Goal: Transaction & Acquisition: Purchase product/service

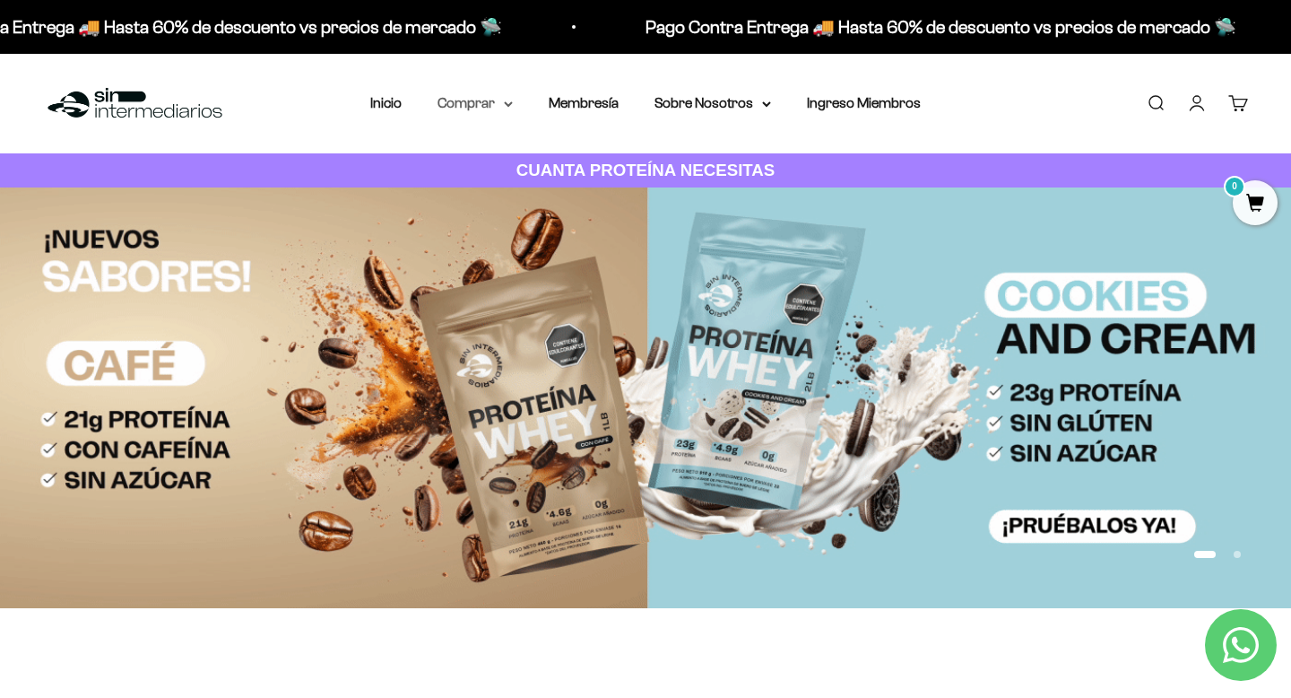
click at [468, 100] on summary "Comprar" at bounding box center [475, 102] width 75 height 23
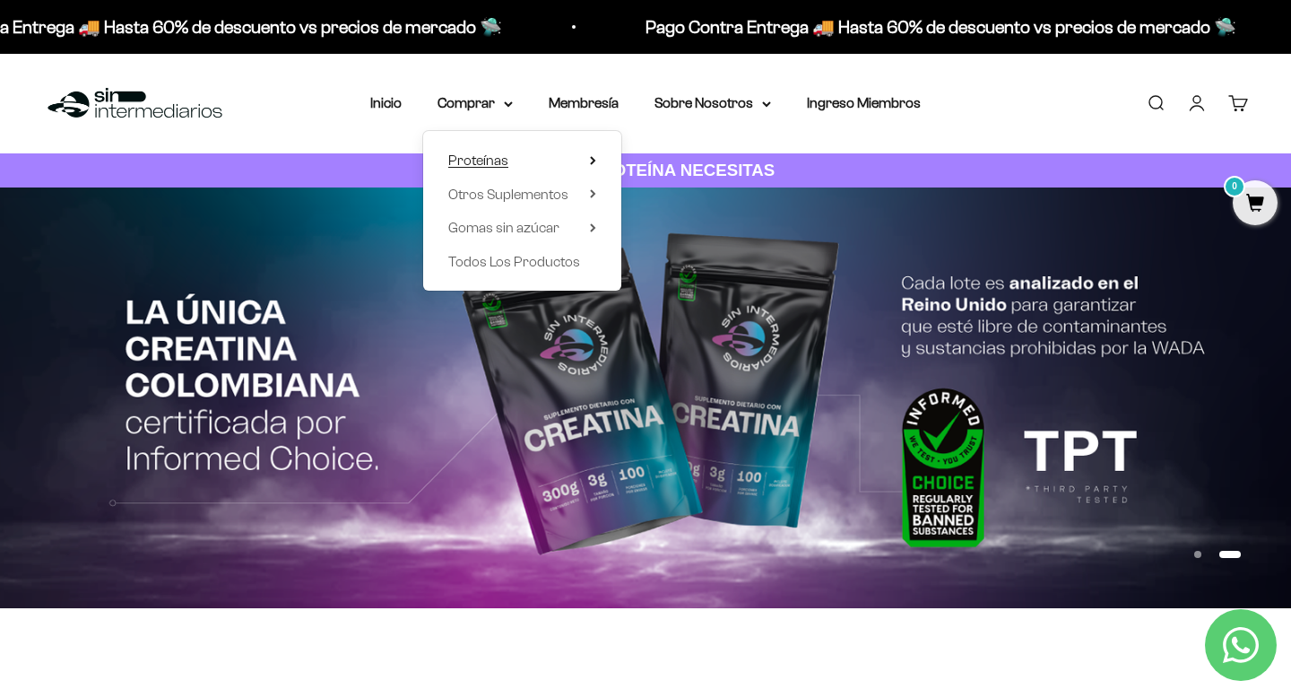
click at [479, 157] on span "Proteínas" at bounding box center [478, 159] width 60 height 15
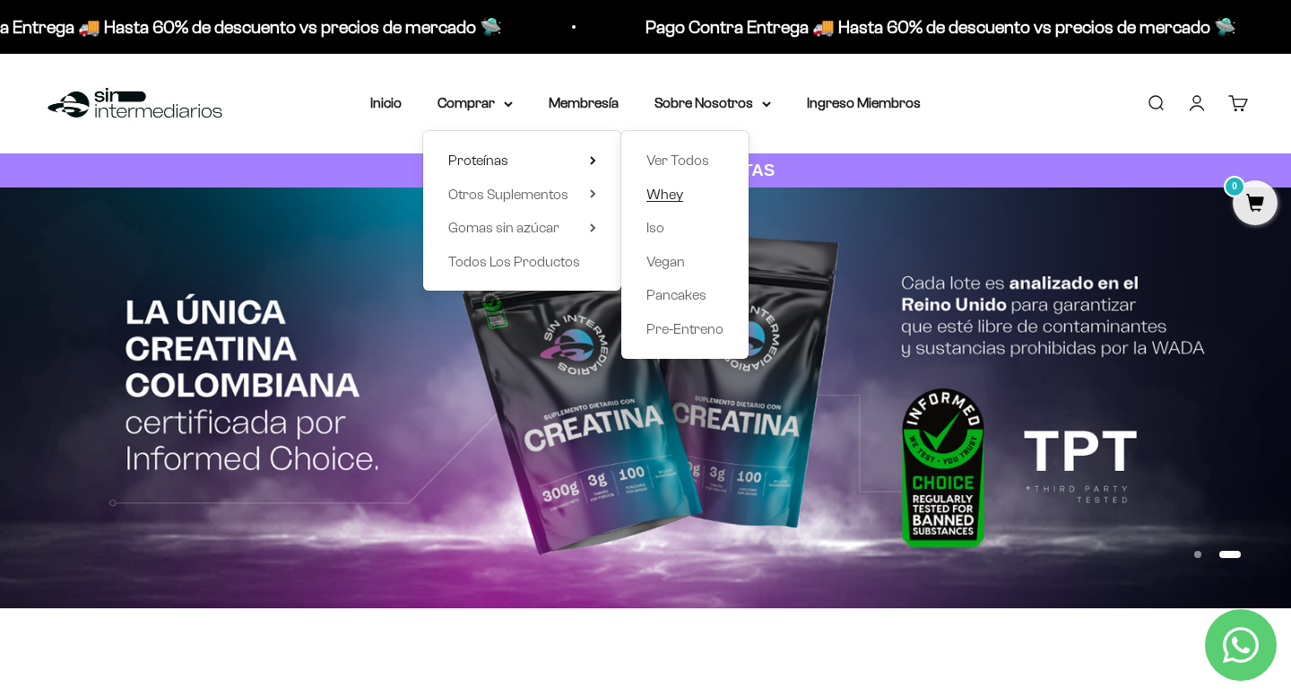
click at [662, 190] on span "Whey" at bounding box center [665, 194] width 37 height 15
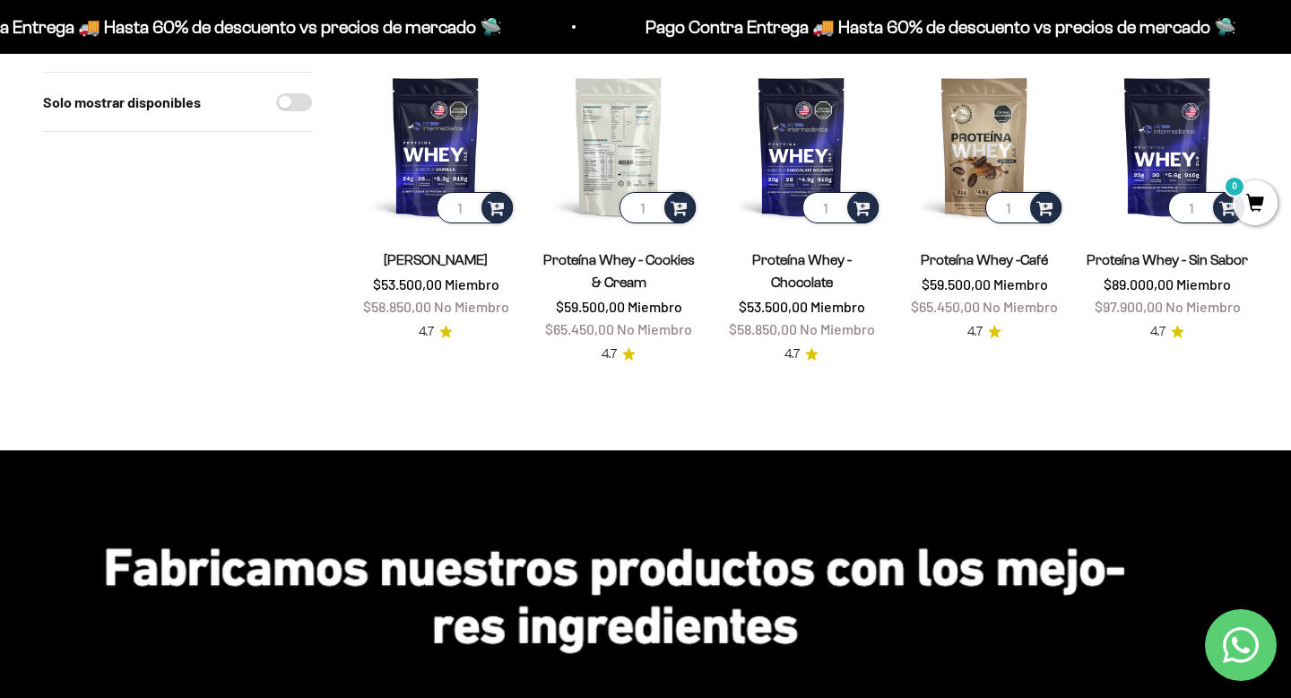
scroll to position [212, 0]
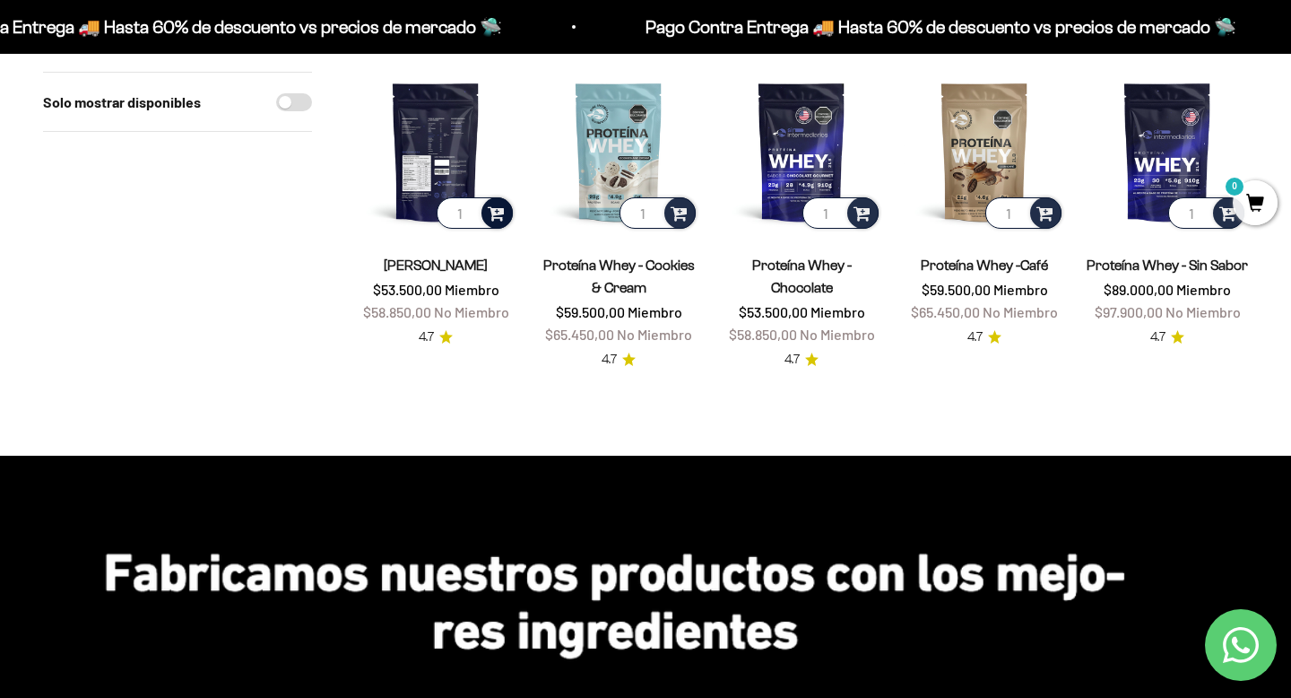
click at [502, 220] on span at bounding box center [496, 212] width 17 height 21
click at [456, 185] on span "Vainilla / 5 libras (2280g)" at bounding box center [437, 185] width 118 height 13
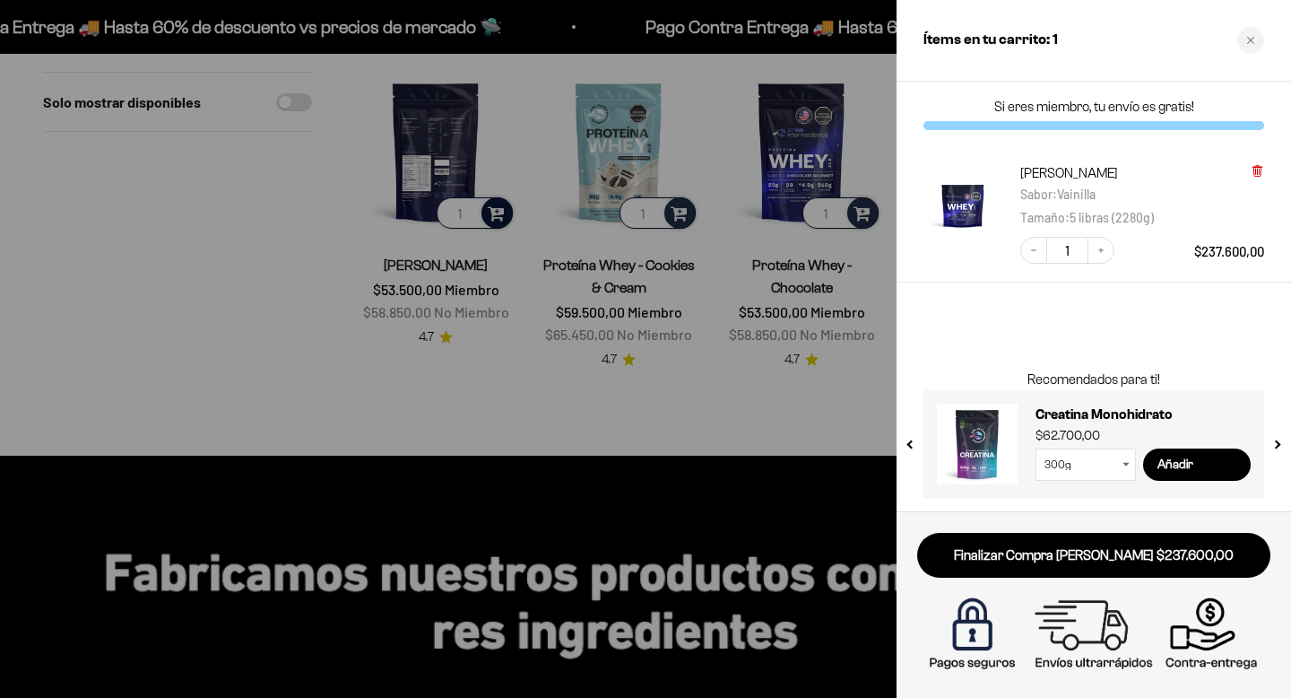
click at [1259, 173] on icon at bounding box center [1257, 169] width 4 height 9
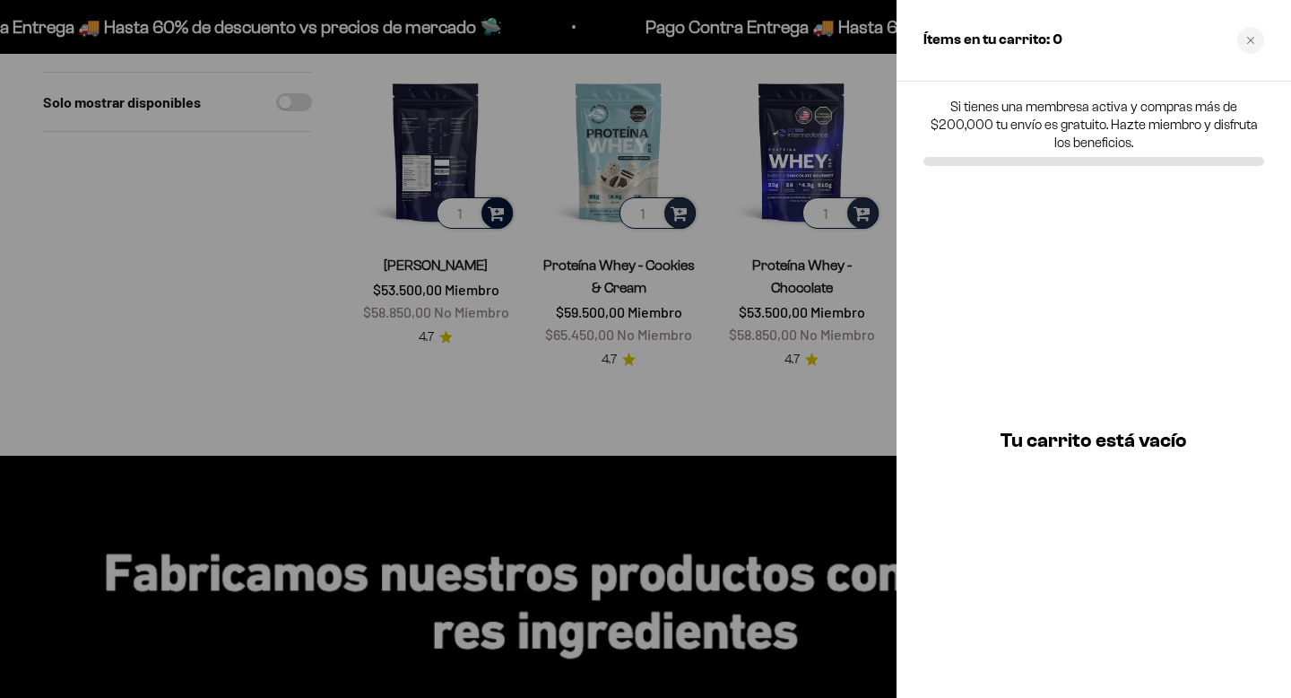
click at [433, 148] on div at bounding box center [645, 349] width 1291 height 698
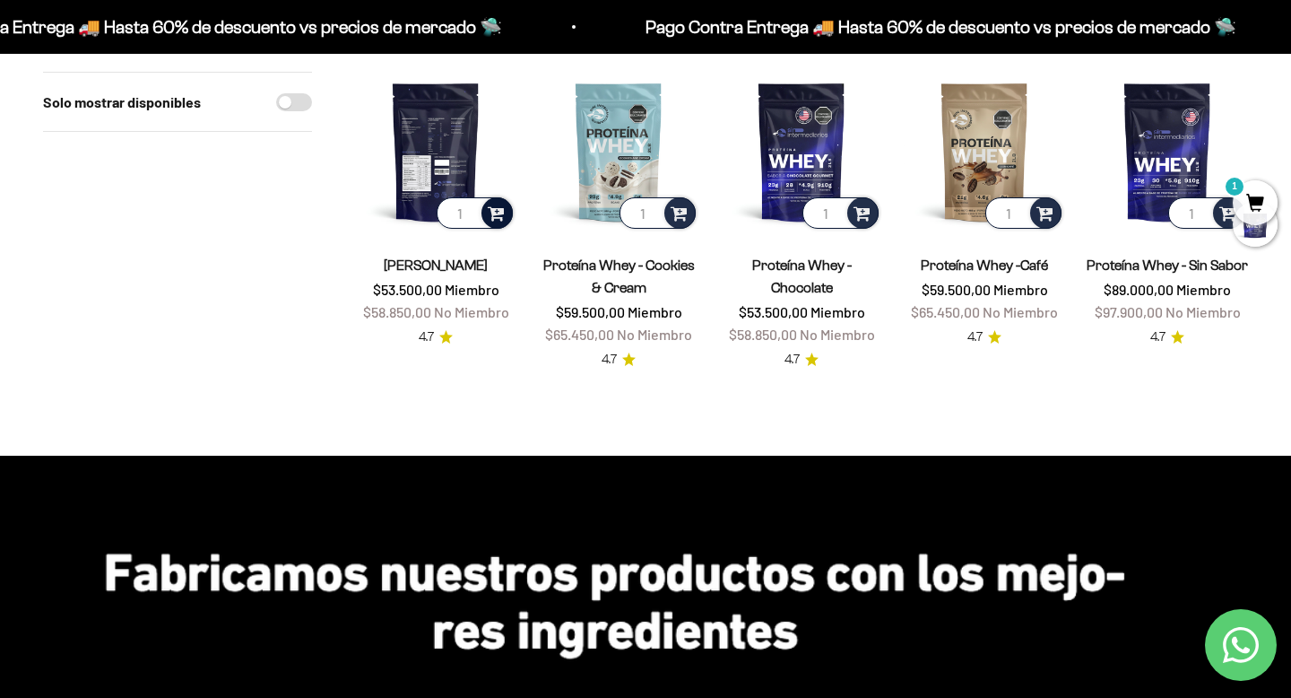
click at [432, 148] on img at bounding box center [435, 151] width 161 height 161
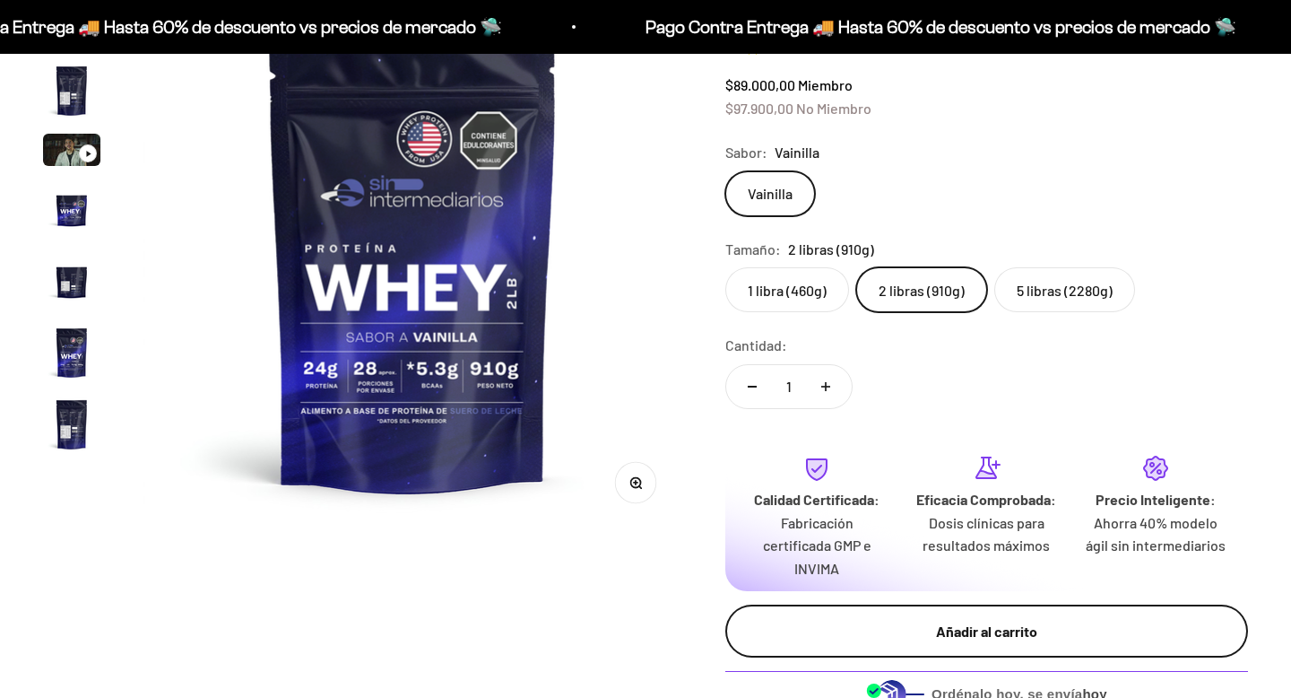
click at [870, 620] on div "Añadir al carrito" at bounding box center [986, 631] width 451 height 23
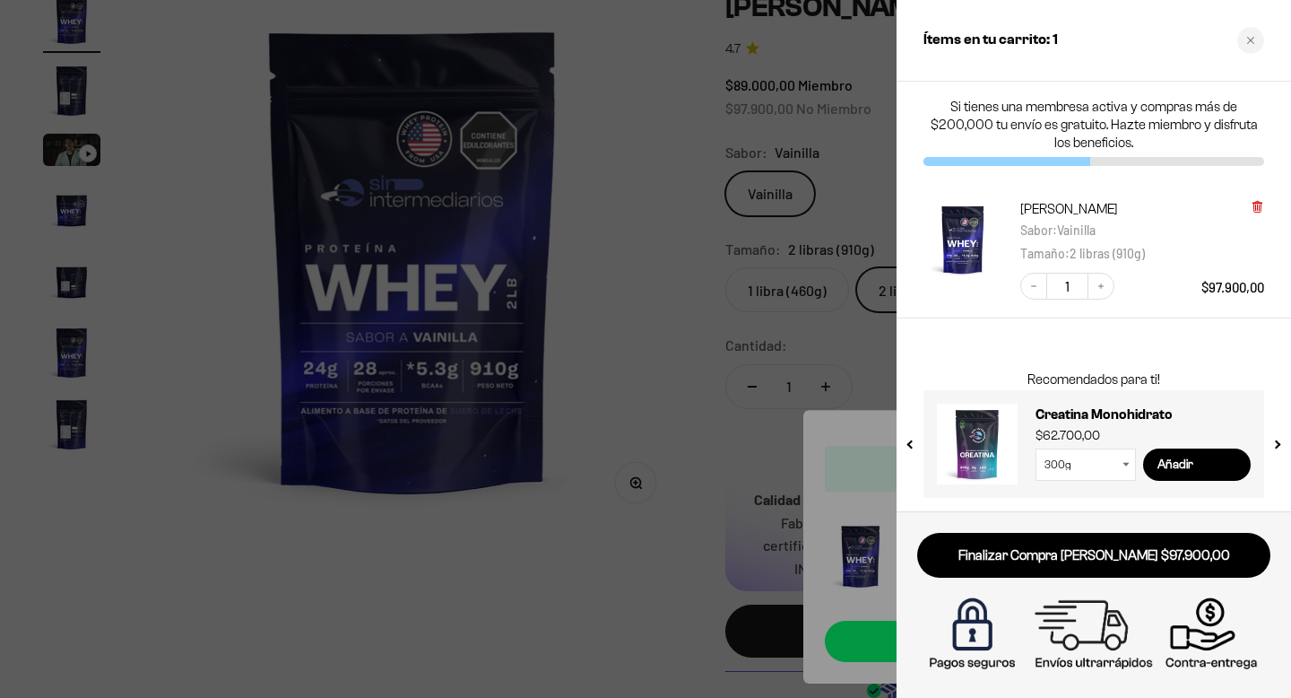
click at [1260, 210] on icon at bounding box center [1257, 207] width 7 height 9
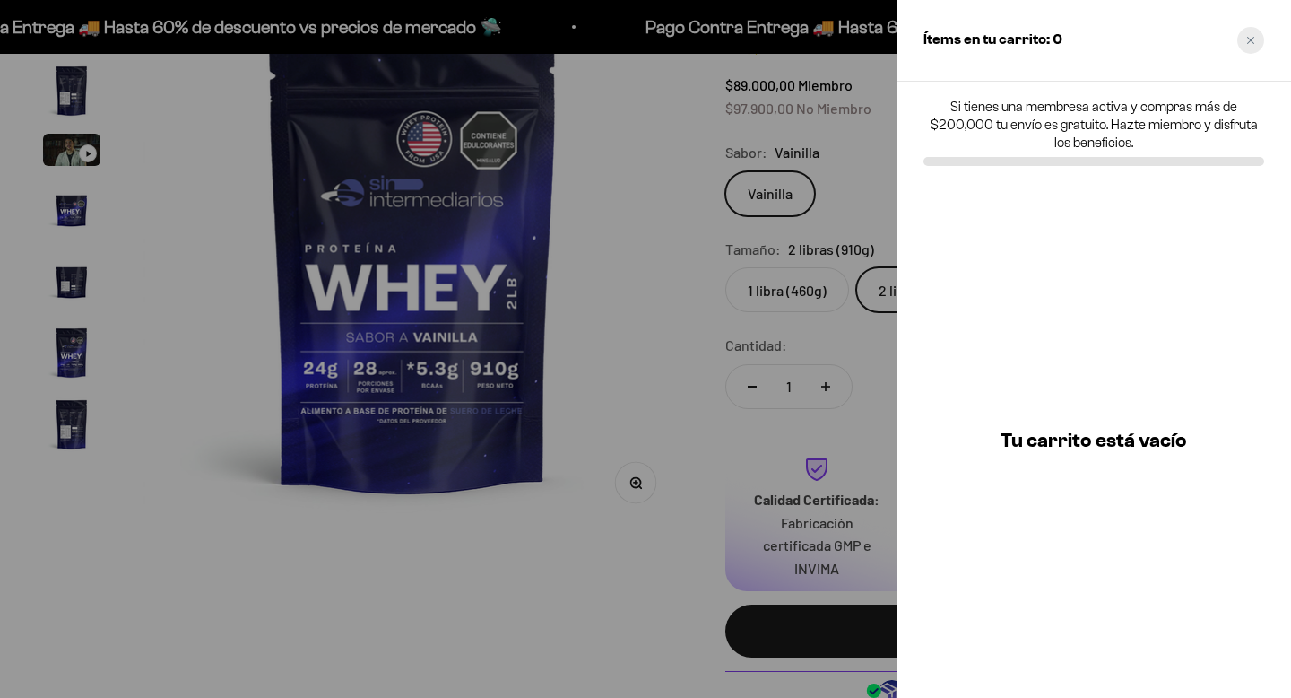
click at [1253, 37] on icon "Close cart" at bounding box center [1250, 40] width 9 height 9
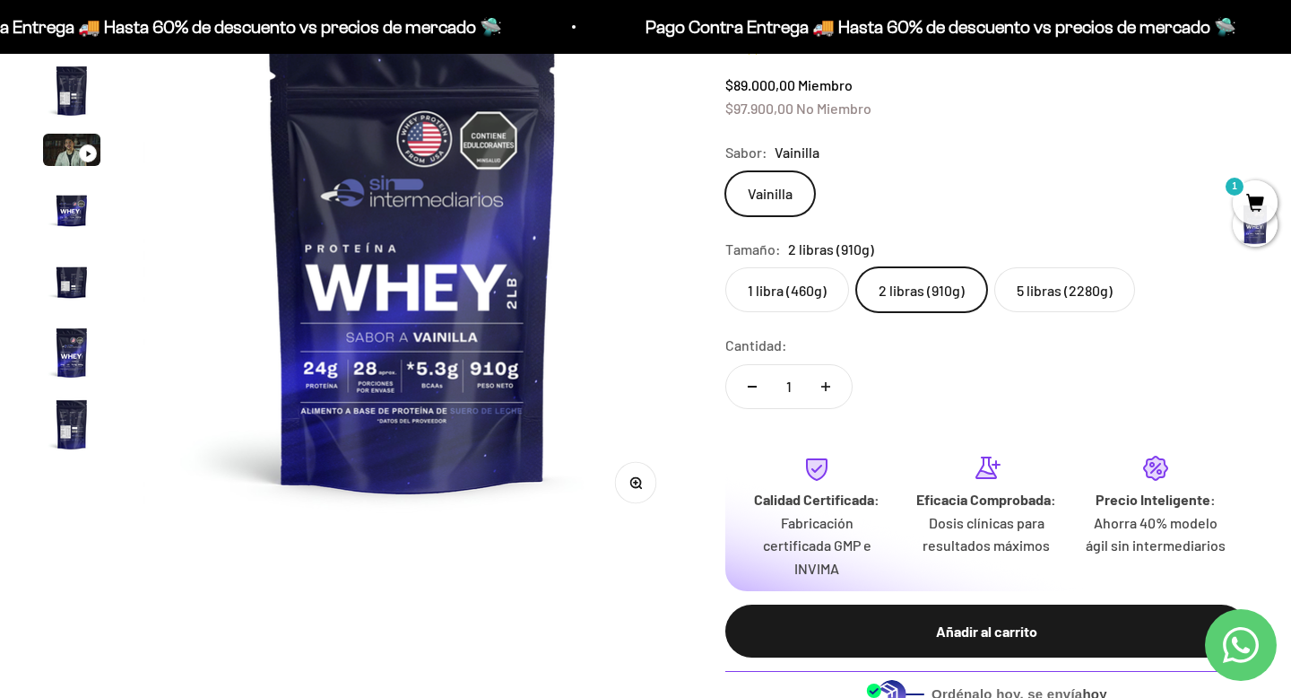
click at [782, 203] on label "Vainilla" at bounding box center [770, 193] width 90 height 45
click at [725, 171] on input "Vainilla" at bounding box center [725, 170] width 1 height 1
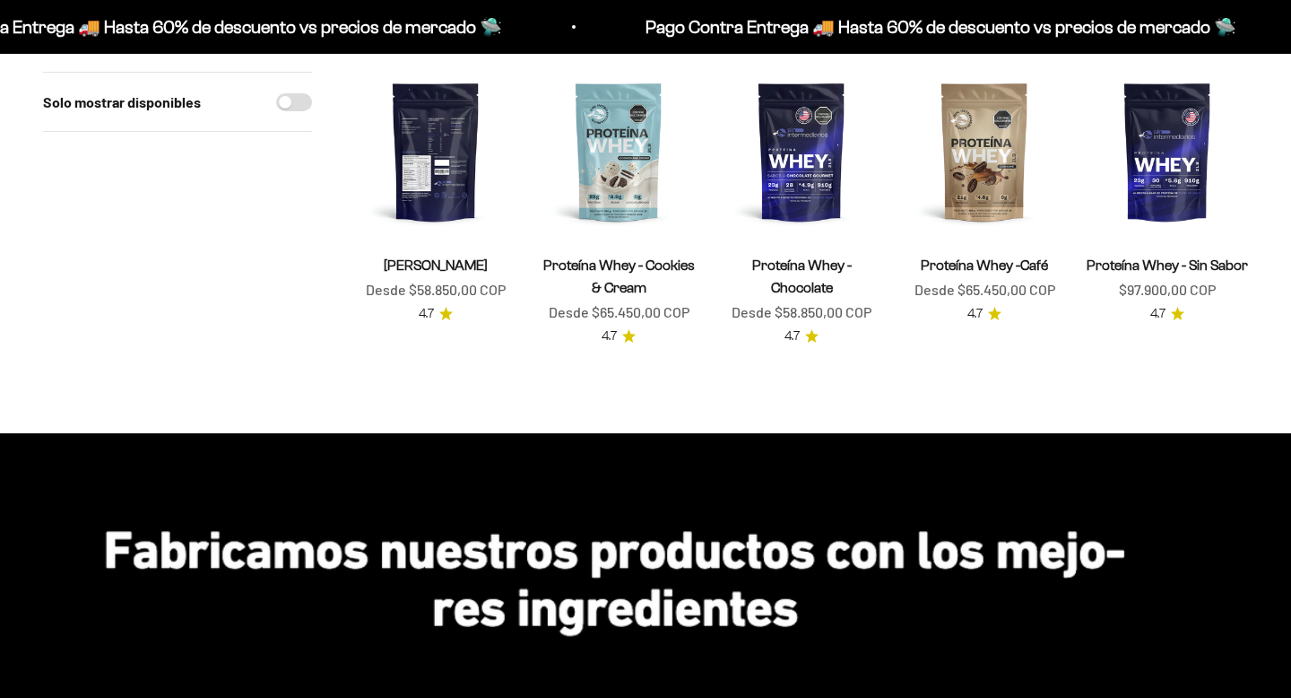
scroll to position [212, 0]
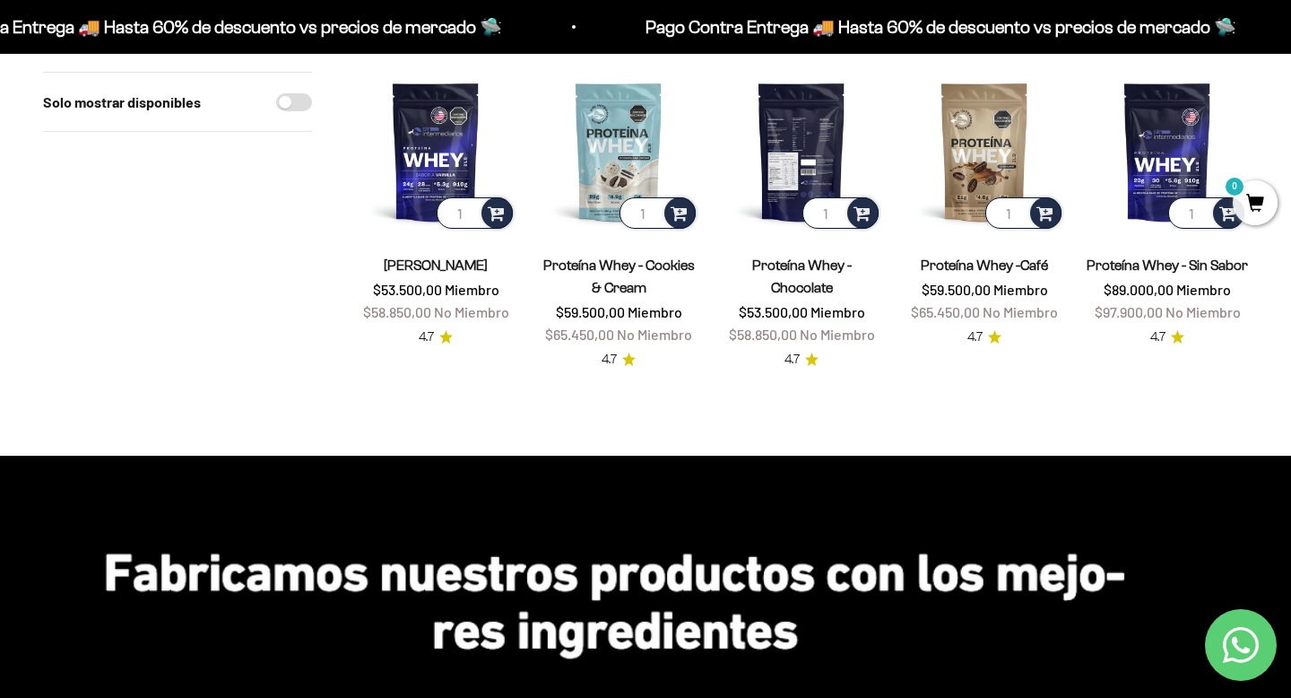
click at [812, 168] on img at bounding box center [801, 151] width 161 height 161
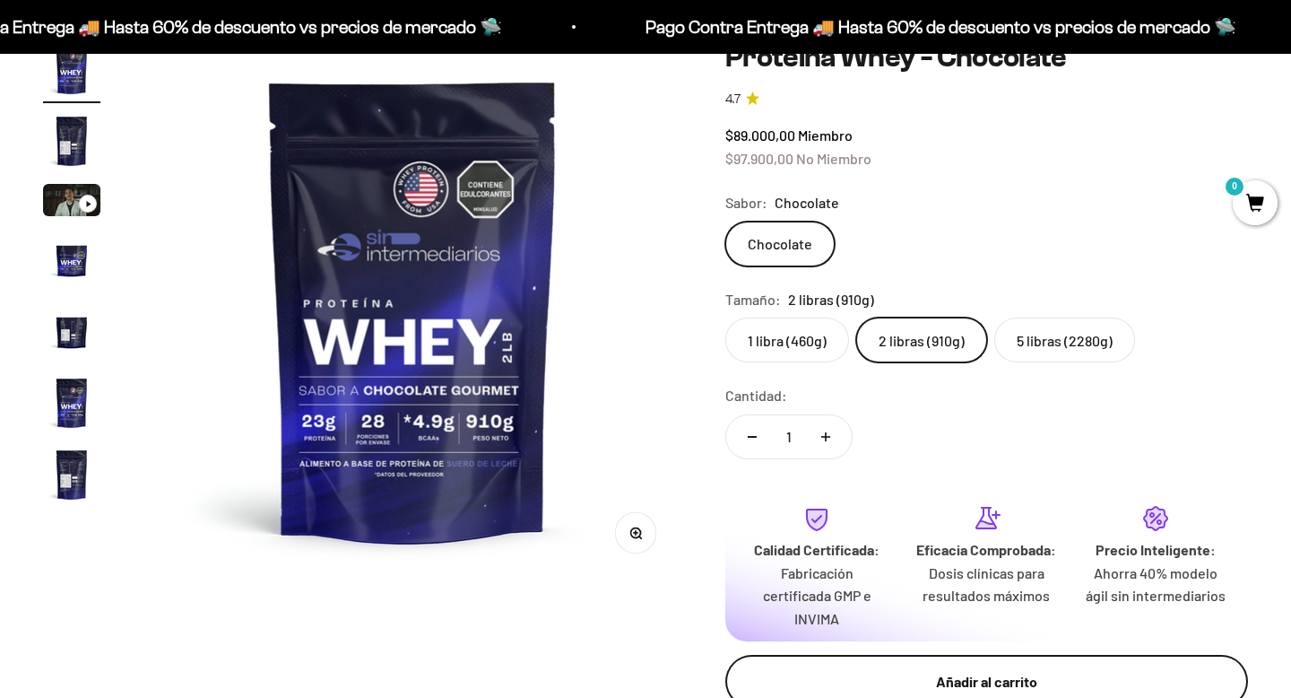
scroll to position [344, 0]
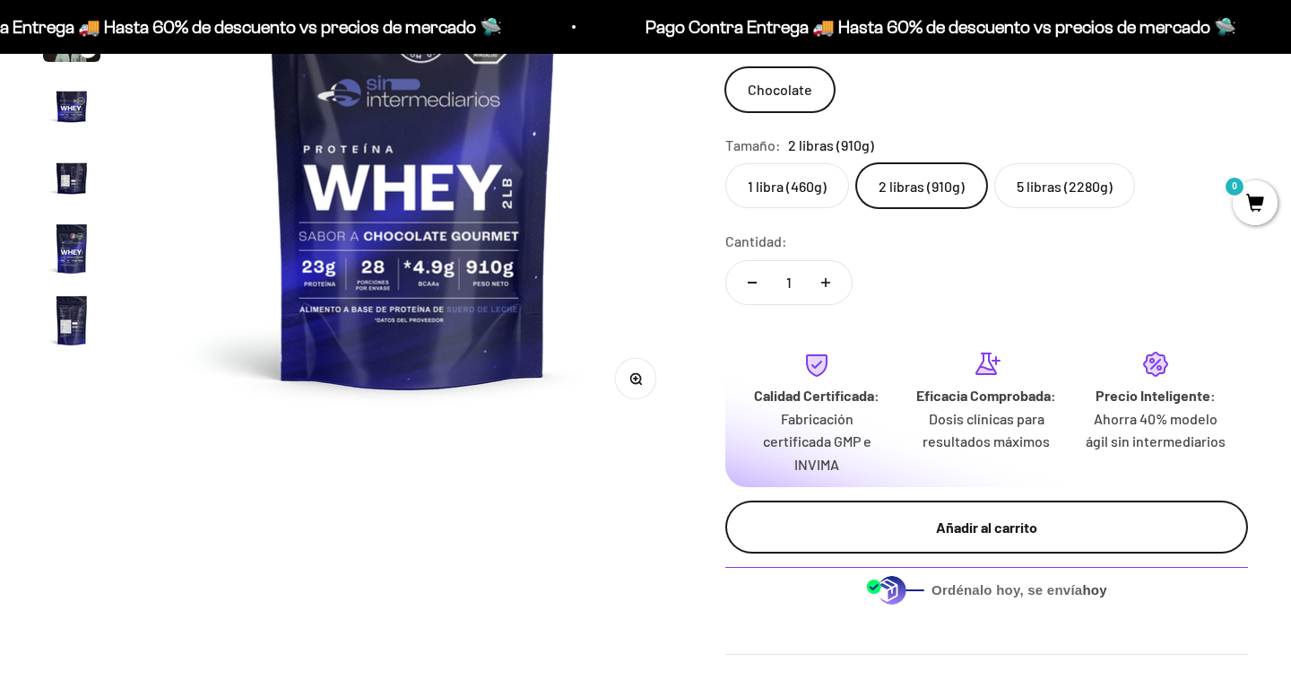
click at [896, 534] on div "Añadir al carrito" at bounding box center [986, 527] width 451 height 23
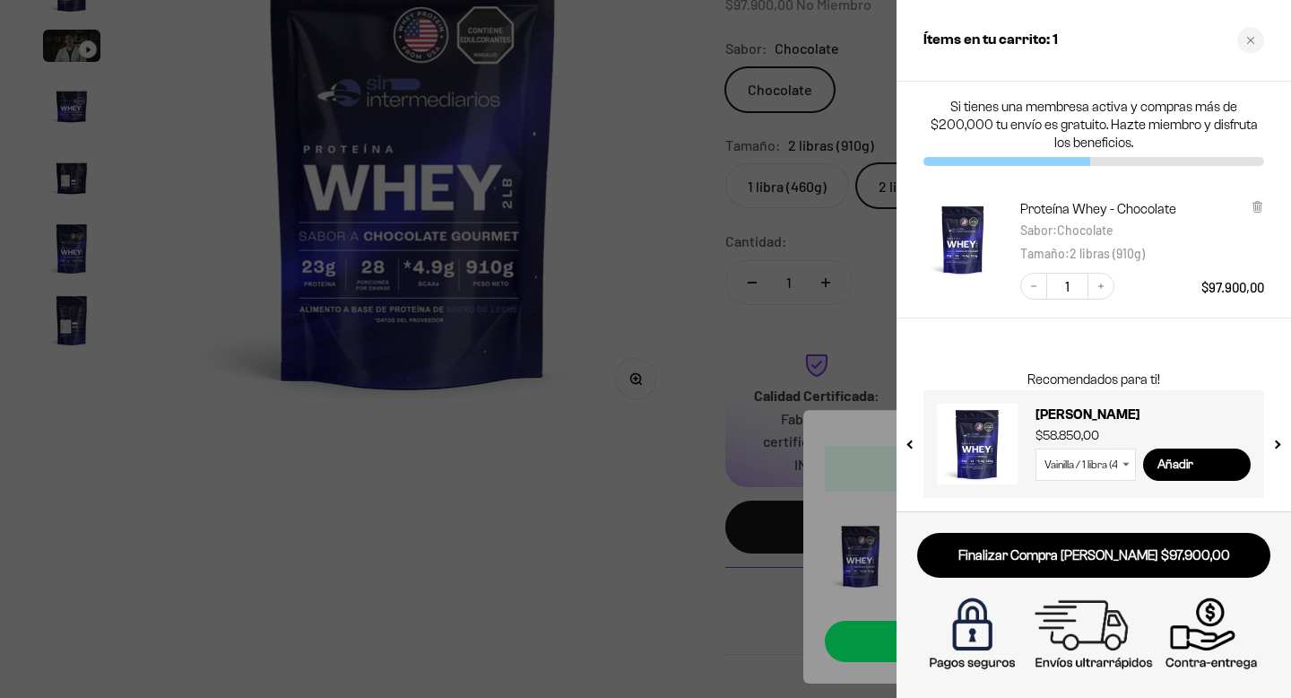
scroll to position [0, 0]
click at [734, 239] on div at bounding box center [645, 349] width 1291 height 698
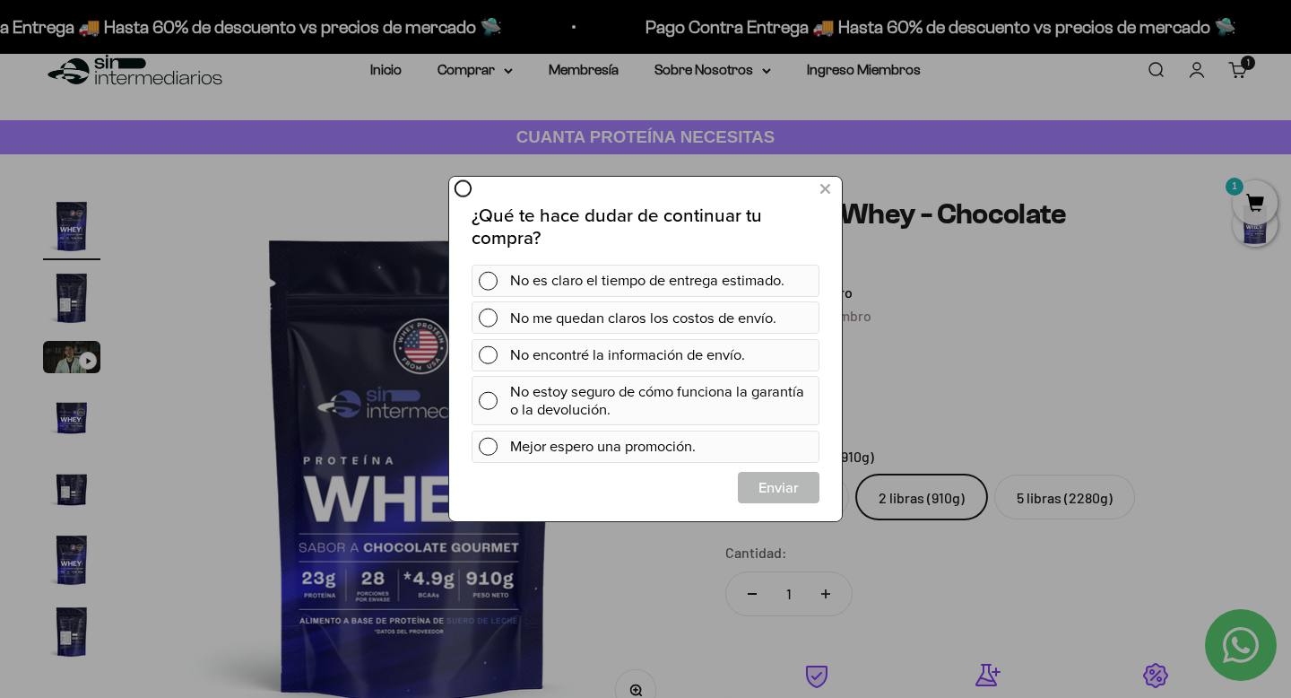
click at [465, 70] on div at bounding box center [645, 349] width 1291 height 698
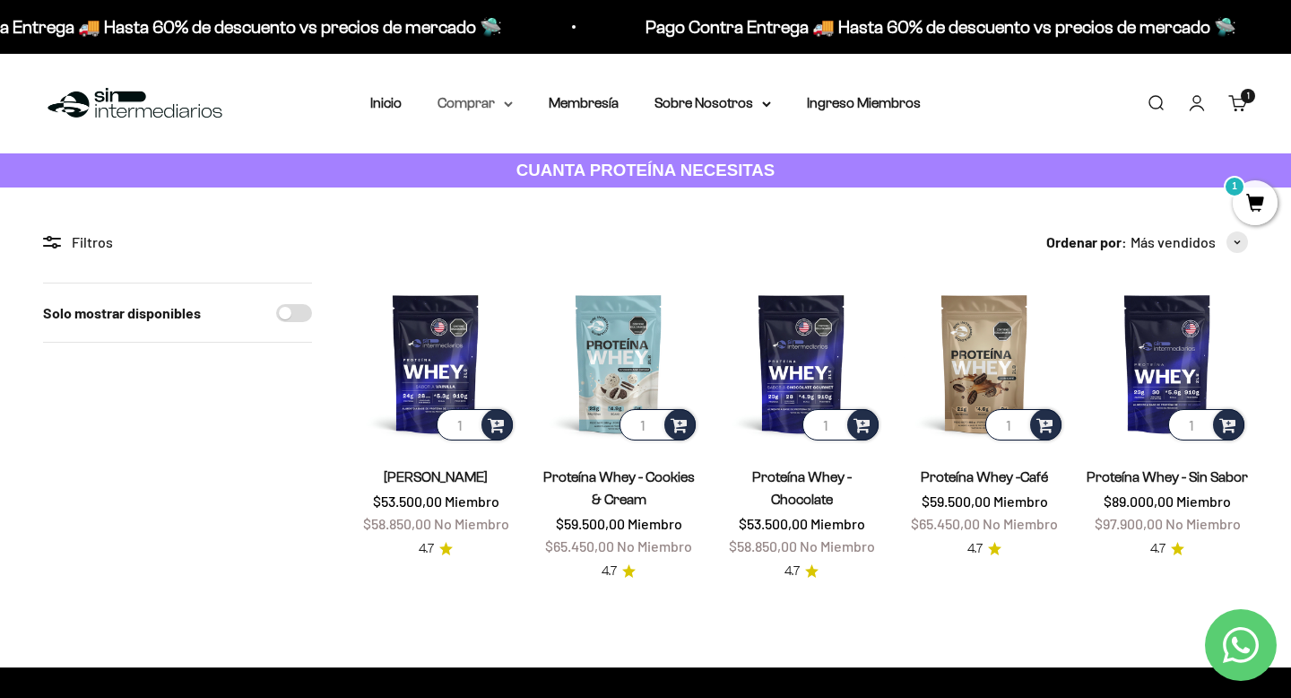
click at [480, 104] on summary "Comprar" at bounding box center [475, 102] width 75 height 23
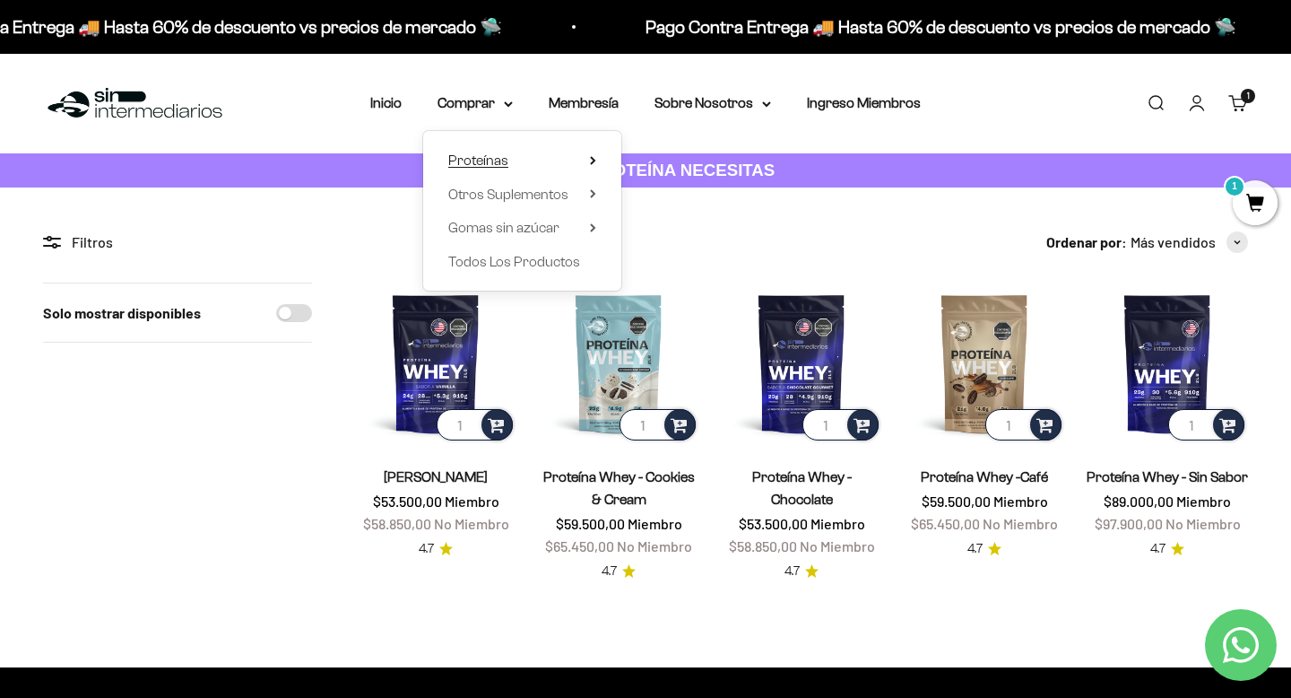
click at [504, 159] on span "Proteínas" at bounding box center [478, 159] width 60 height 15
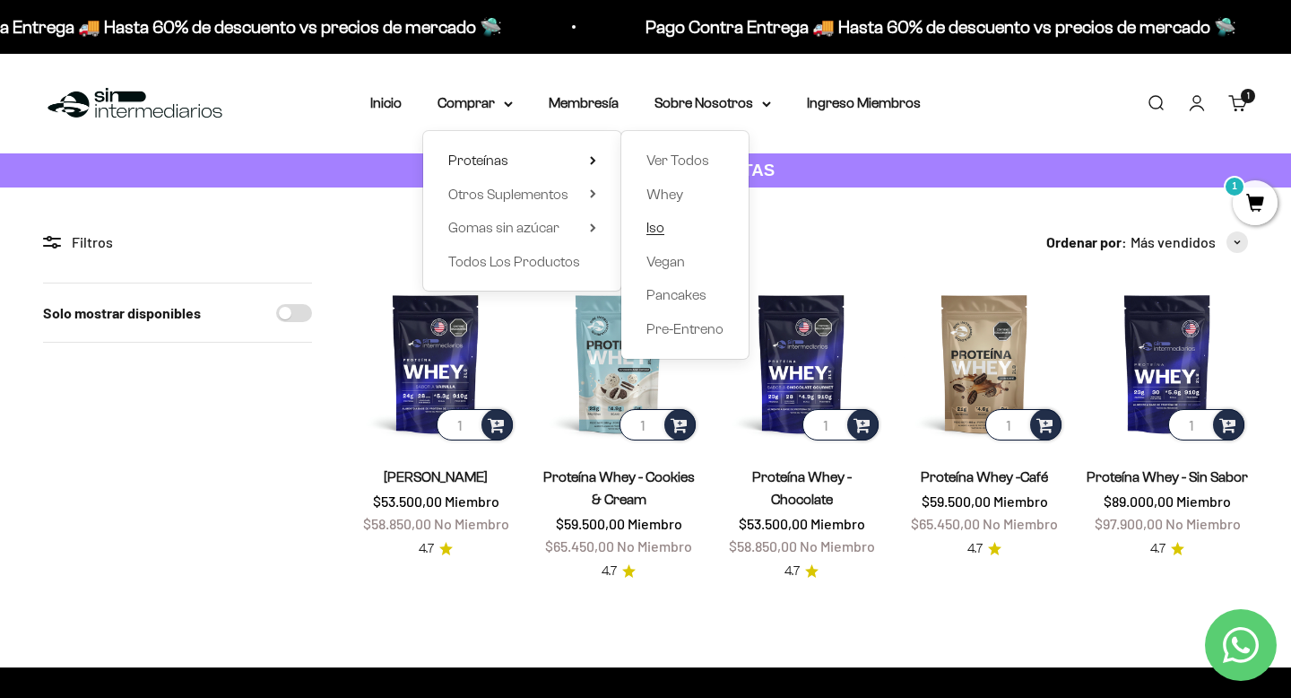
click at [658, 224] on span "Iso" at bounding box center [656, 227] width 18 height 15
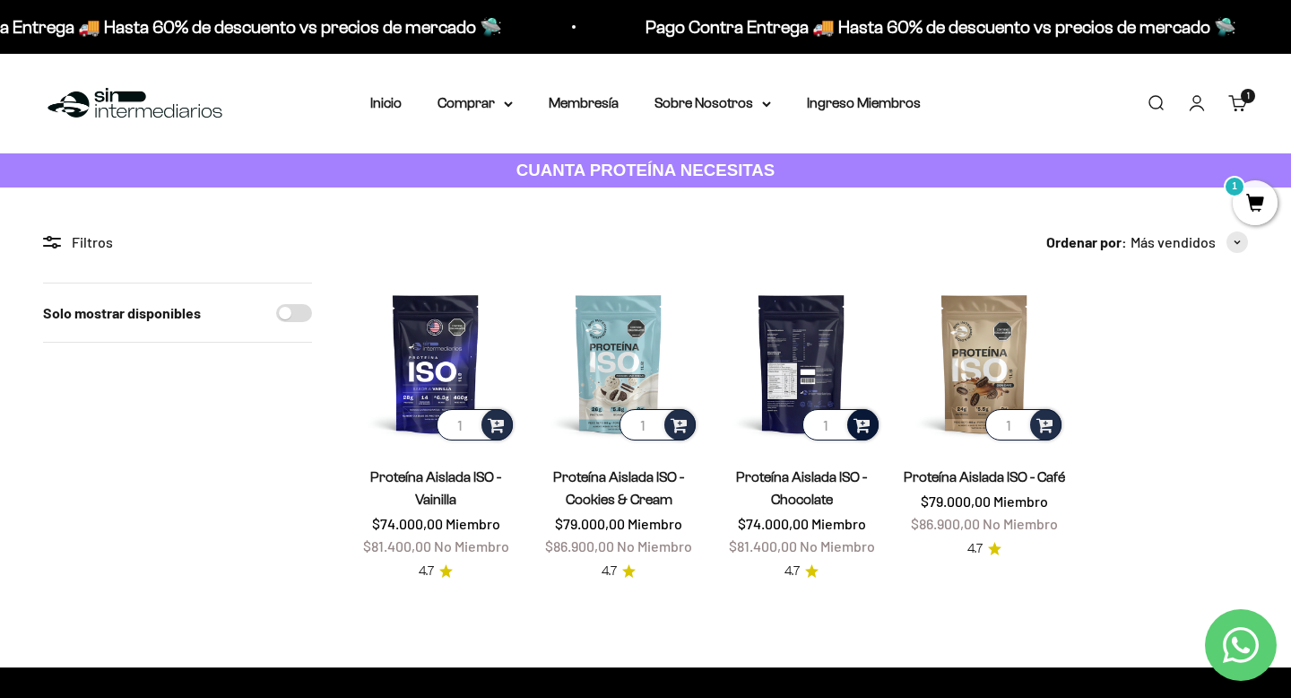
click at [862, 425] on span at bounding box center [862, 423] width 17 height 21
click at [837, 400] on span "Chocolate / 2 libras (910g)" at bounding box center [802, 397] width 127 height 13
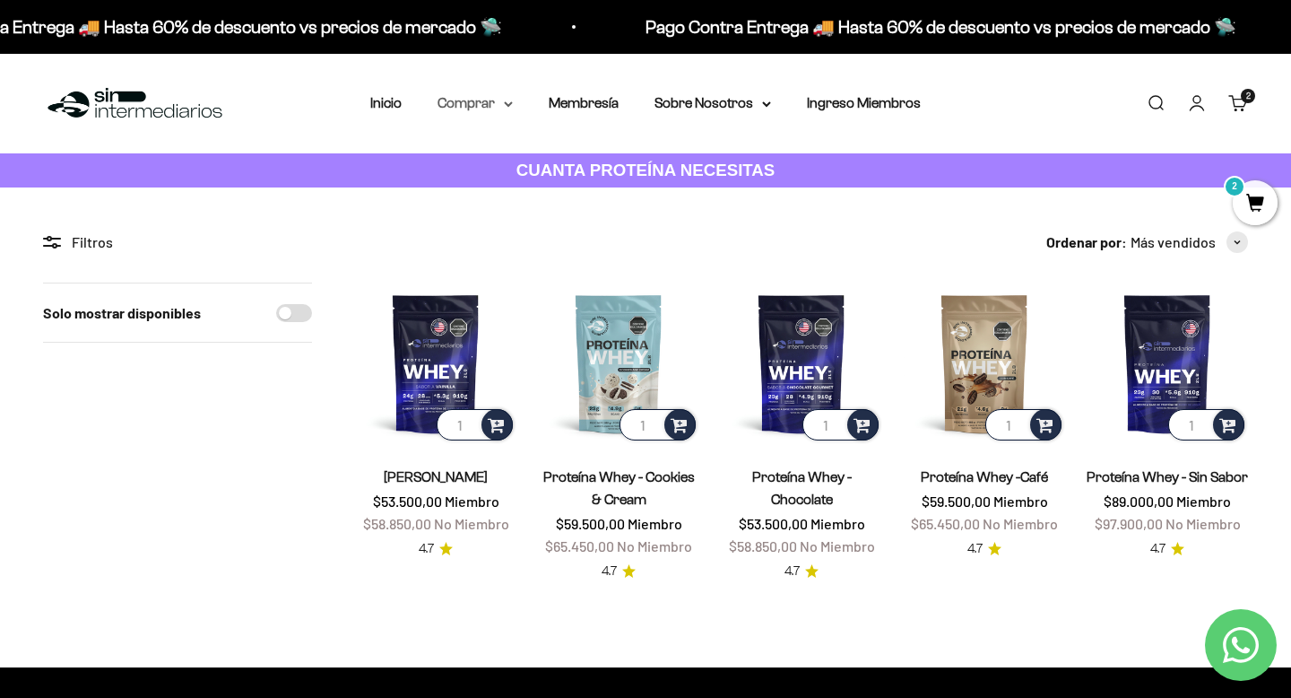
click at [470, 106] on summary "Comprar" at bounding box center [475, 102] width 75 height 23
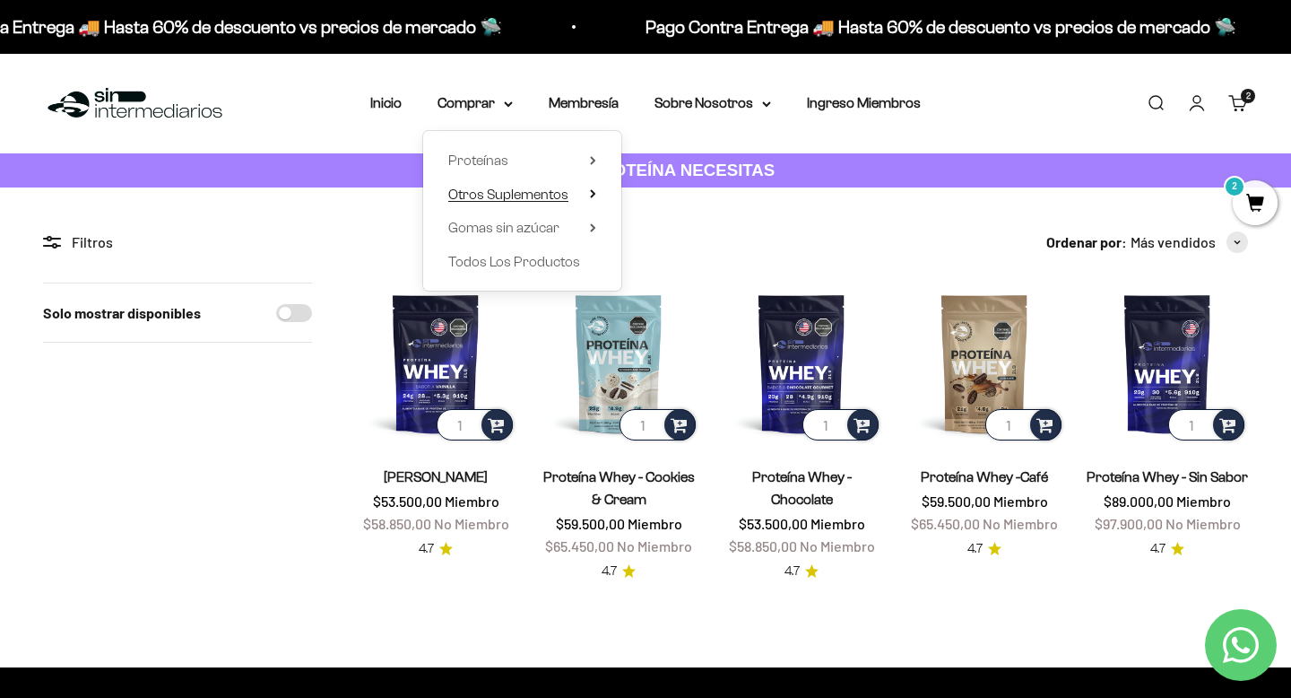
click at [488, 188] on span "Otros Suplementos" at bounding box center [508, 194] width 120 height 15
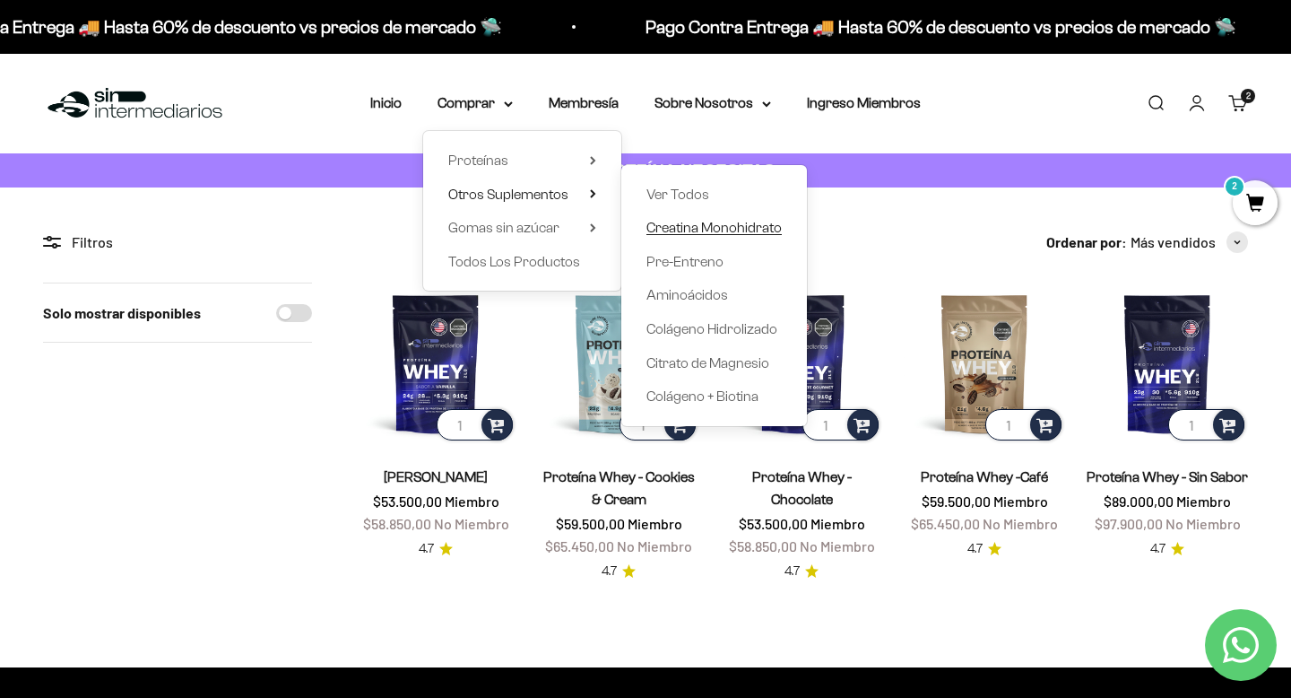
click at [692, 224] on span "Creatina Monohidrato" at bounding box center [714, 227] width 135 height 15
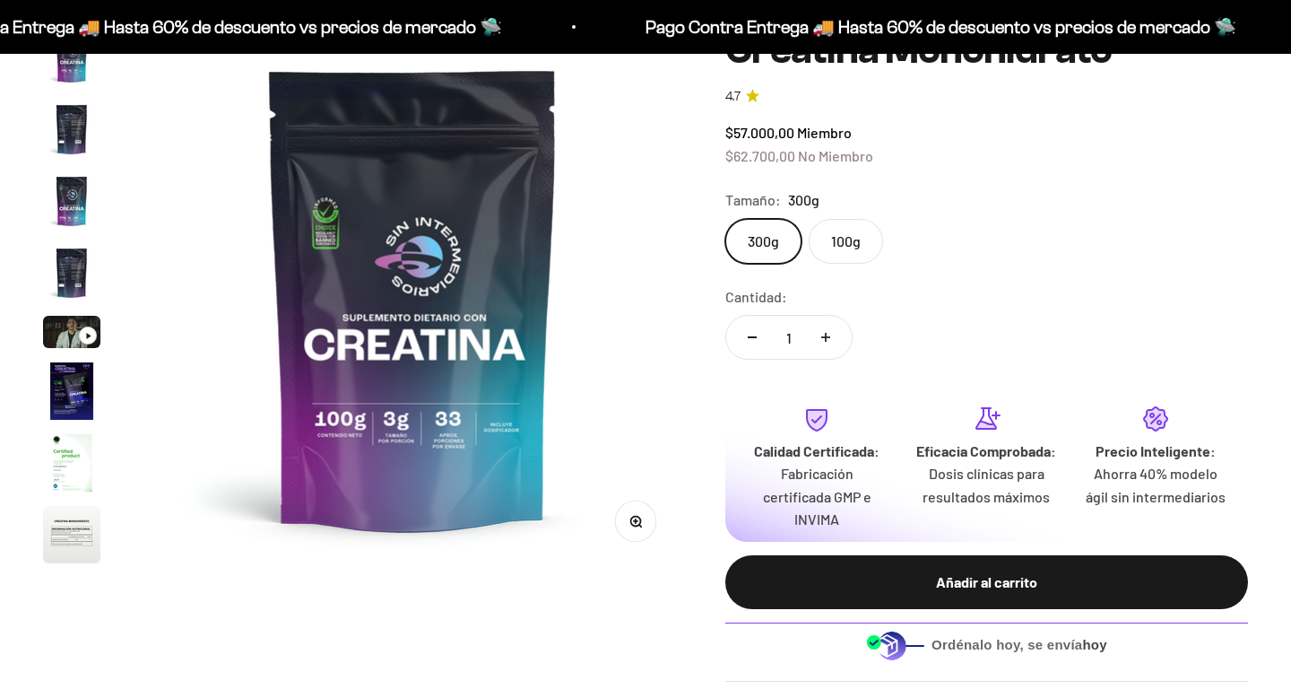
scroll to position [74, 0]
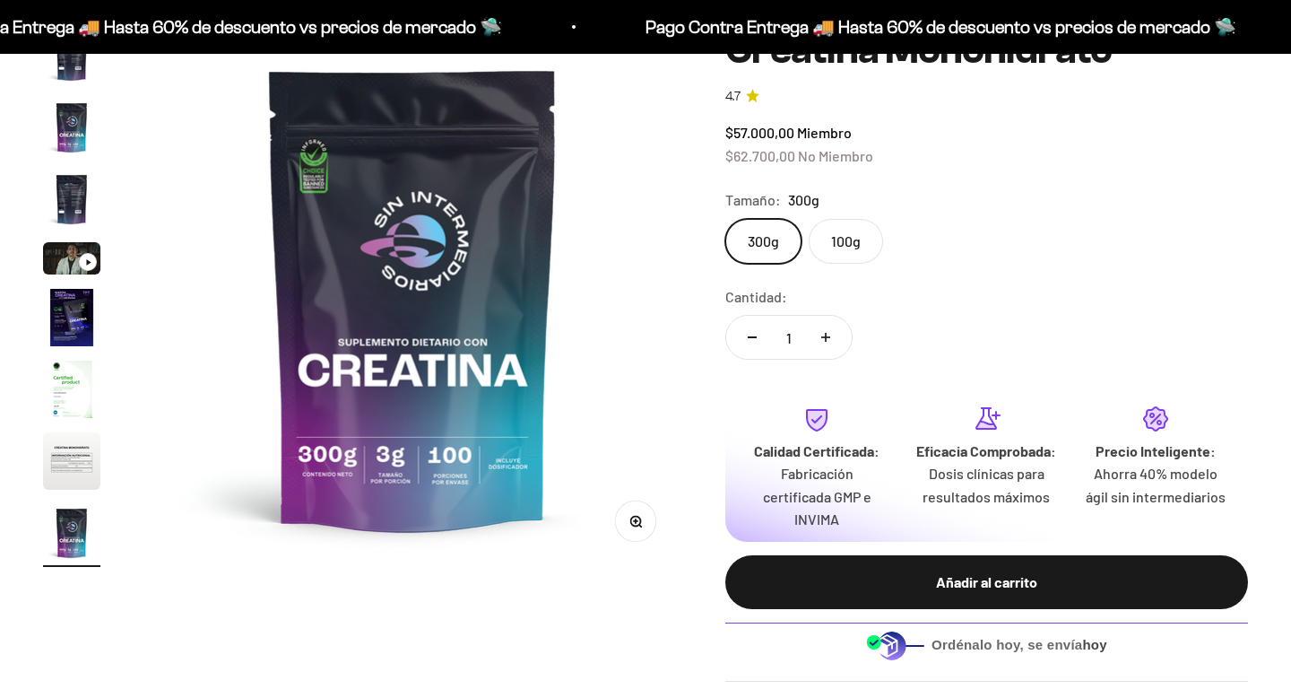
click at [827, 334] on icon "Aumentar cantidad" at bounding box center [825, 337] width 9 height 9
type input "2"
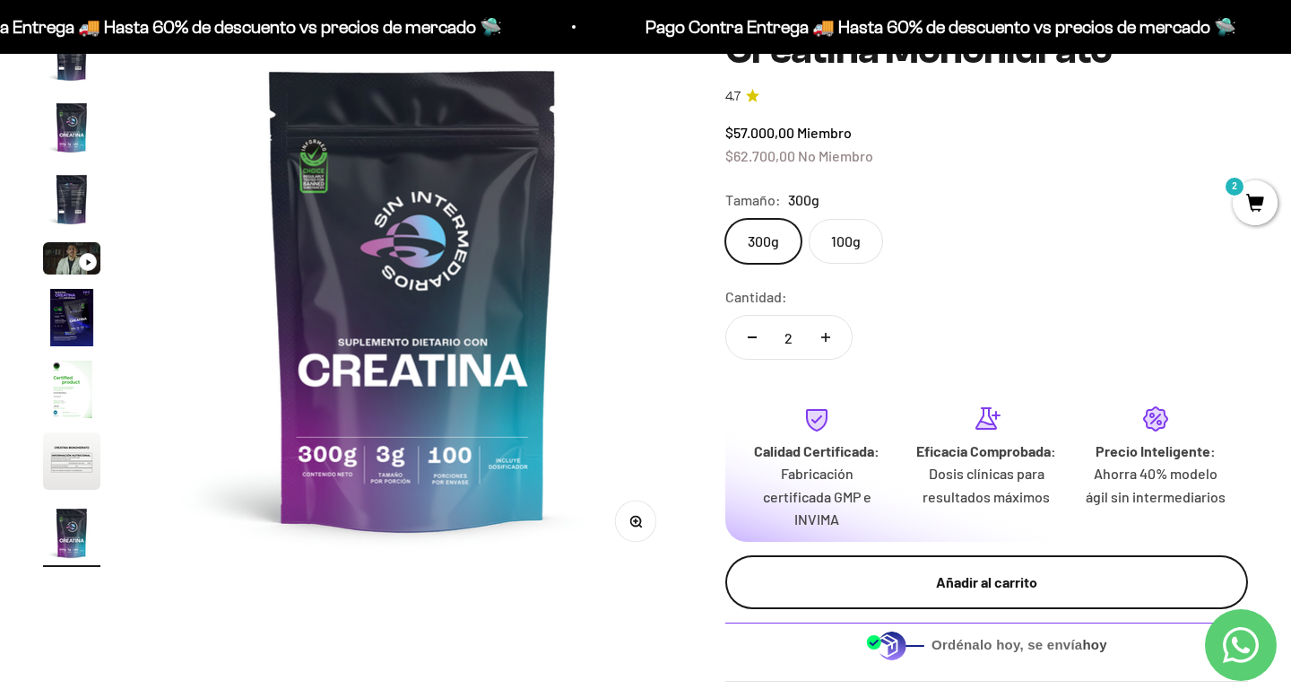
click at [871, 577] on div "Añadir al carrito" at bounding box center [986, 581] width 451 height 23
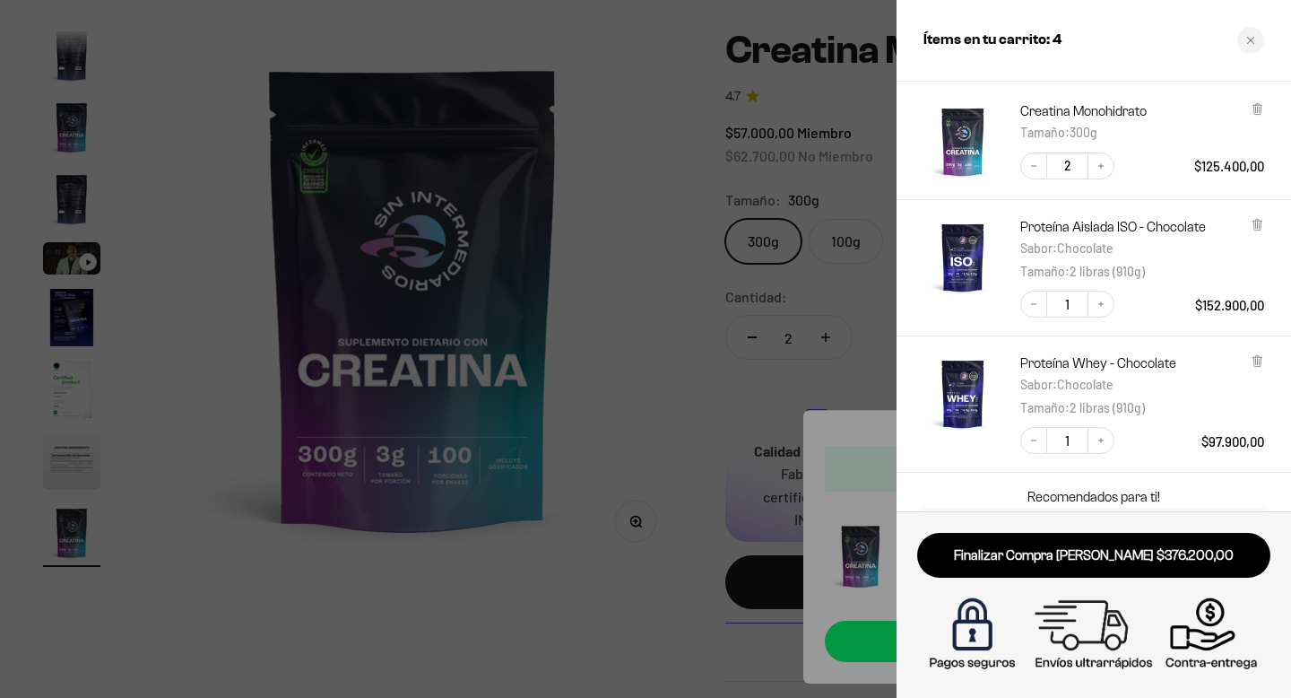
scroll to position [69, 0]
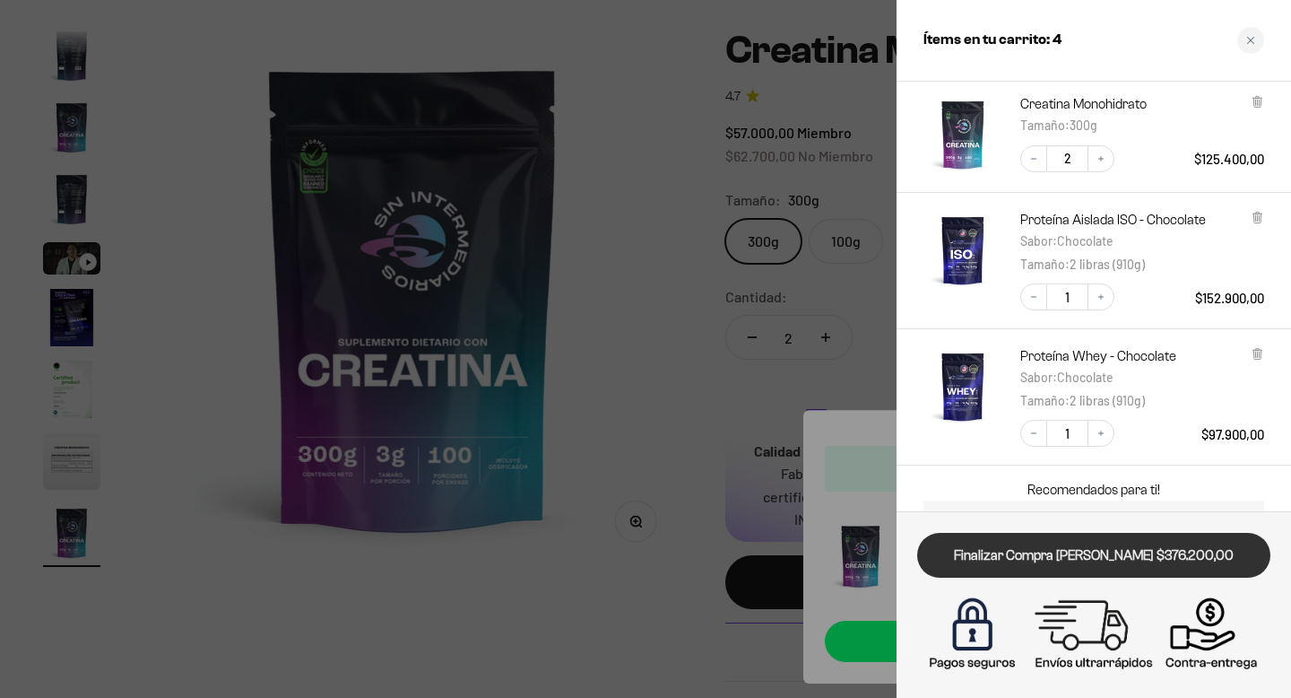
click at [1003, 553] on link "Finalizar Compra [PERSON_NAME] $376.200,00" at bounding box center [1093, 556] width 353 height 46
